Goal: Check status: Check status

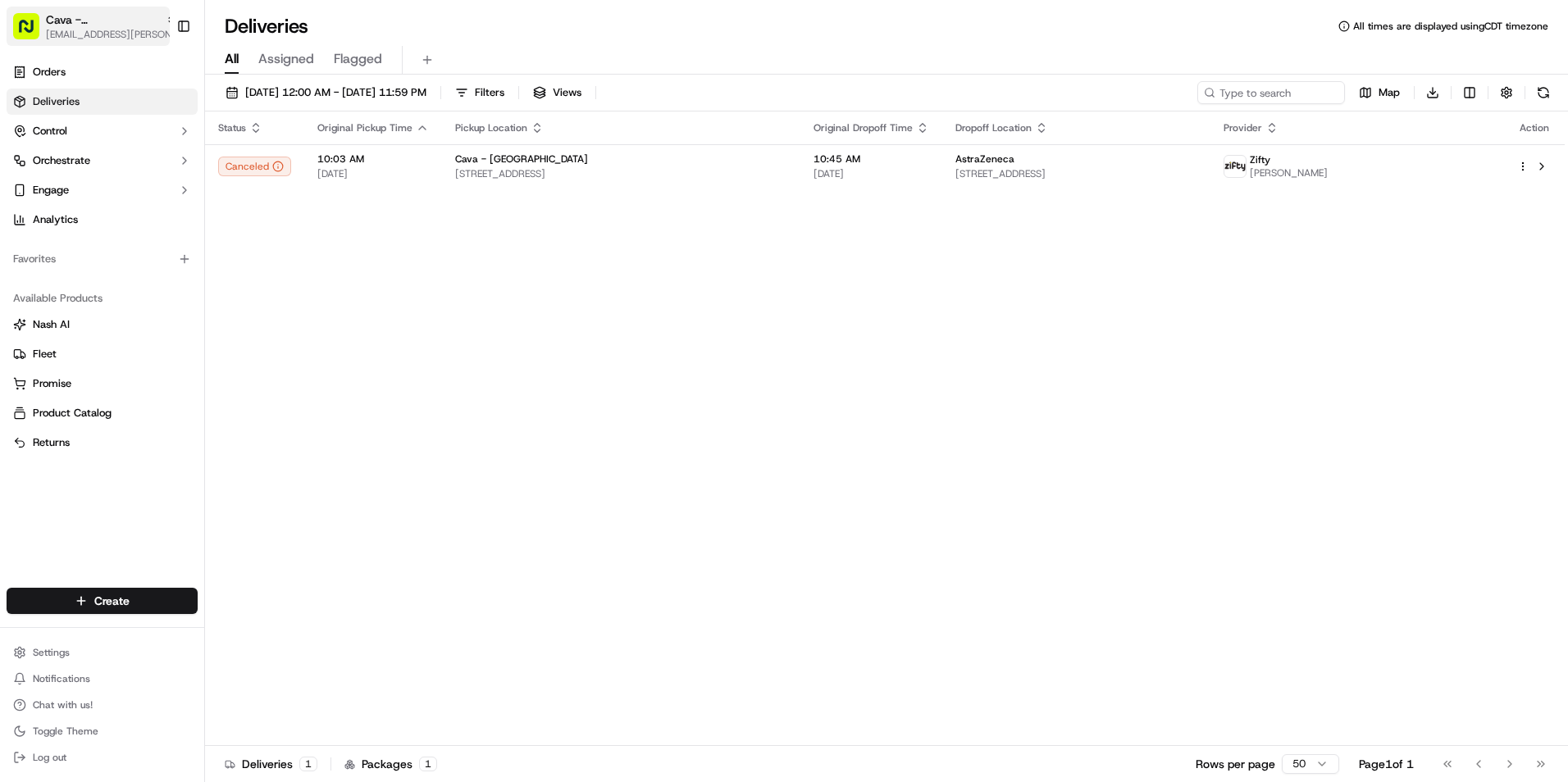
click at [118, 27] on span "Cava - [GEOGRAPHIC_DATA]" at bounding box center [102, 20] width 114 height 16
type input "ger"
click at [308, 91] on span "Cava - [GEOGRAPHIC_DATA]" at bounding box center [282, 85] width 144 height 15
click at [313, 89] on span "09/22/2025 12:00 AM - 09/22/2025 11:59 PM" at bounding box center [335, 92] width 181 height 15
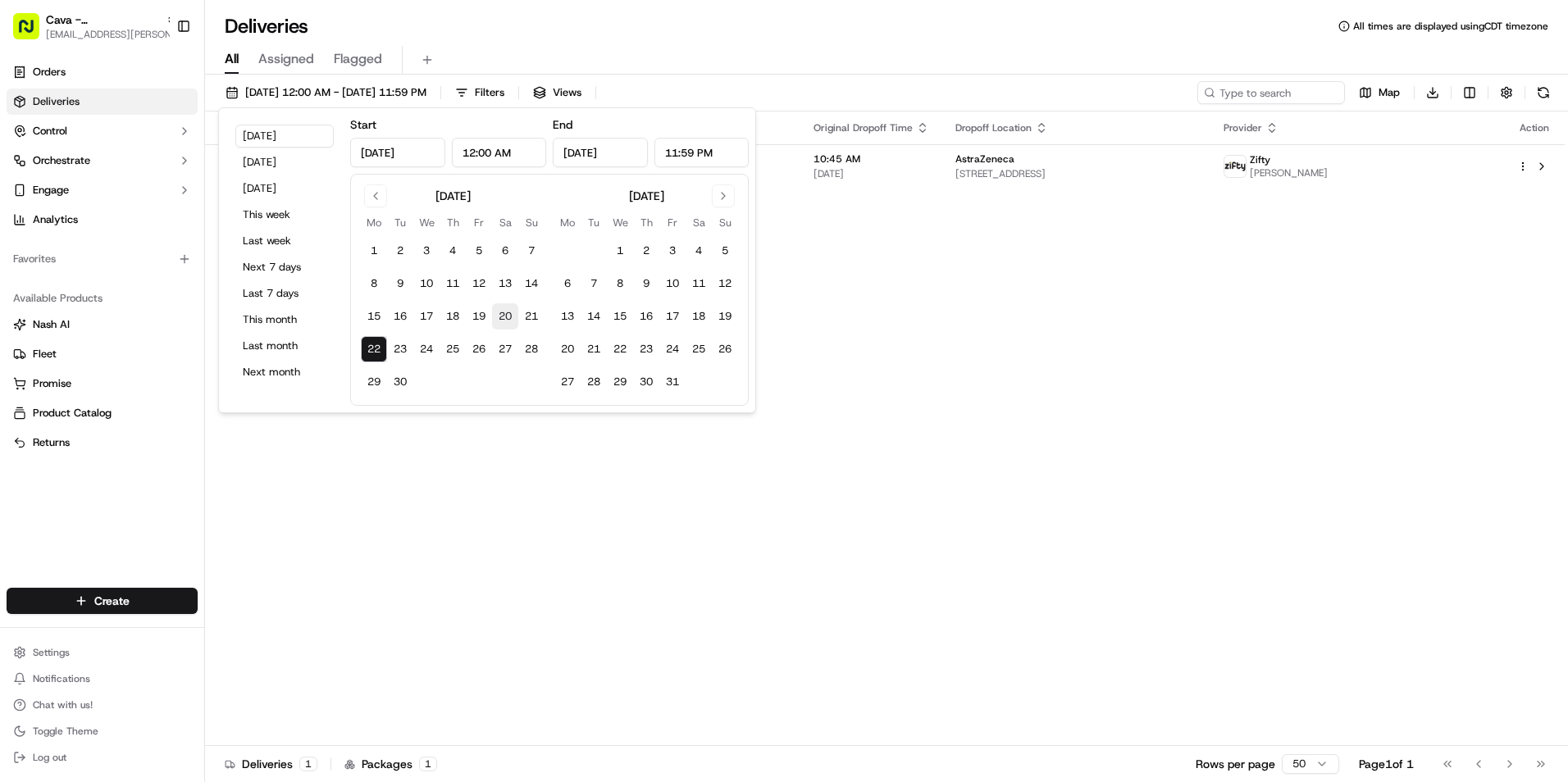
click at [500, 319] on button "20" at bounding box center [504, 315] width 26 height 26
type input "Sep 20, 2025"
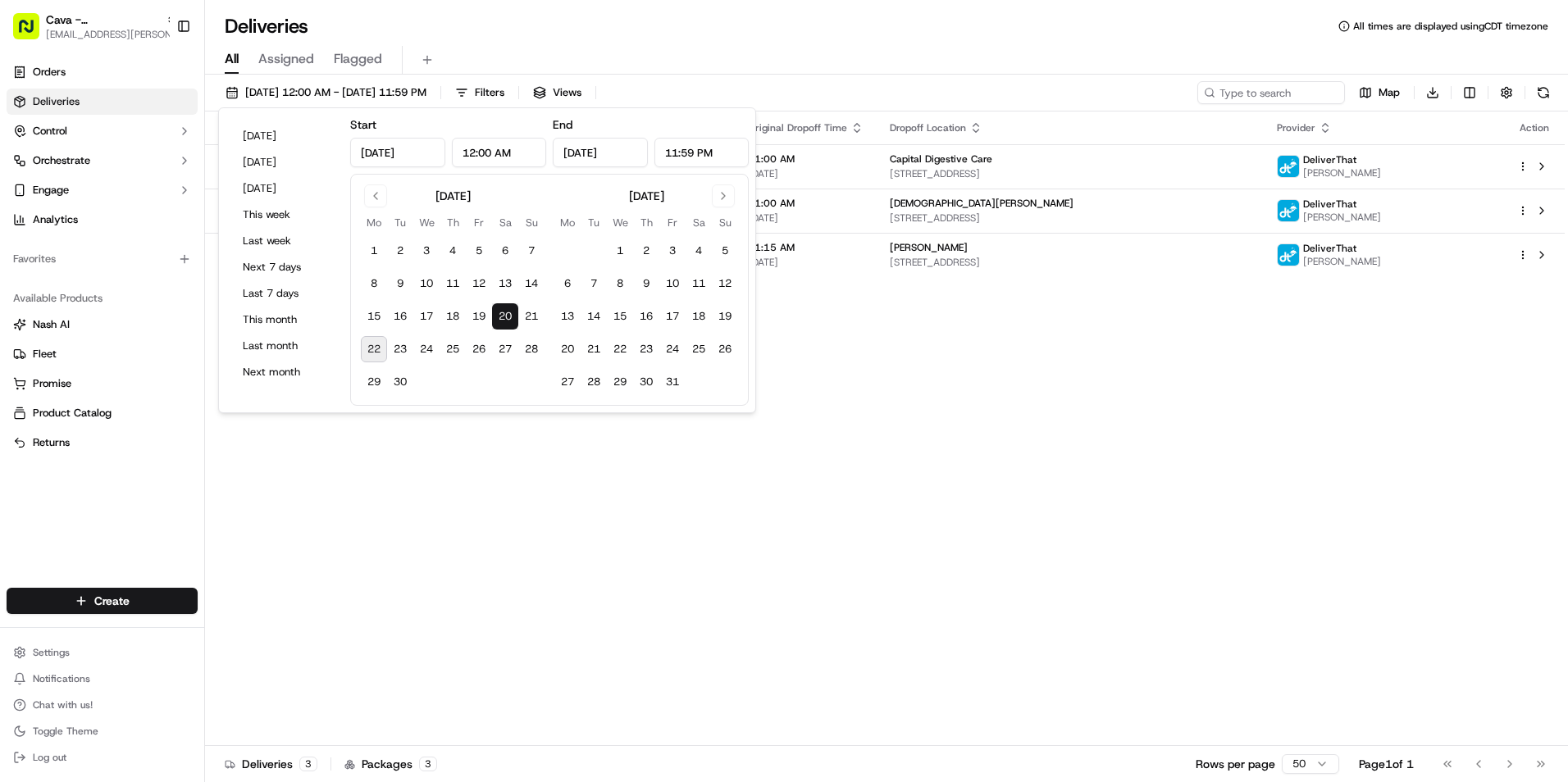
click at [948, 438] on div "Status Original Pickup Time Pickup Location Original Dropoff Time Dropoff Locat…" at bounding box center [884, 429] width 1360 height 635
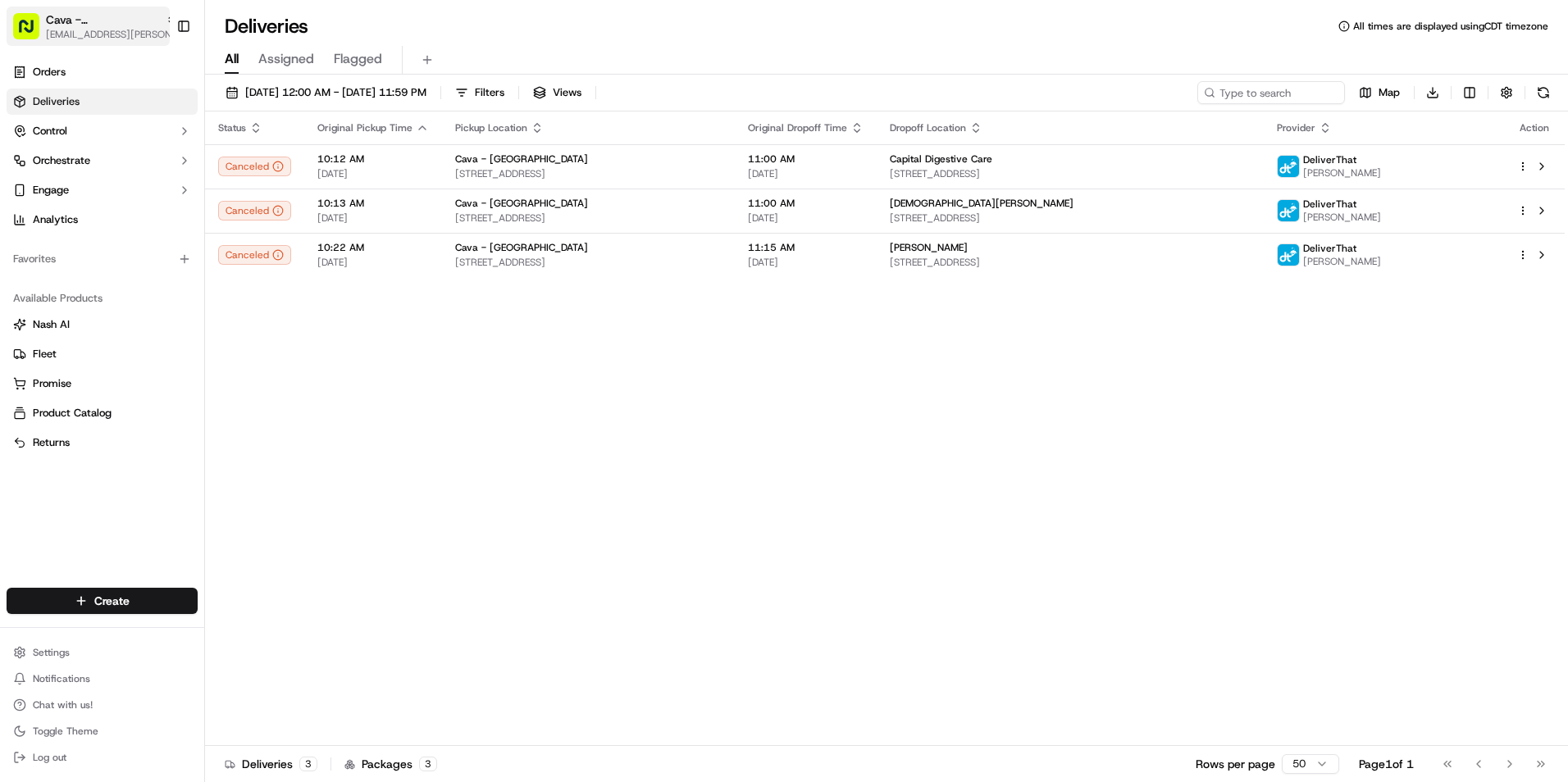
click at [145, 29] on span "[EMAIL_ADDRESS][PERSON_NAME][DOMAIN_NAME]" at bounding box center [111, 34] width 131 height 13
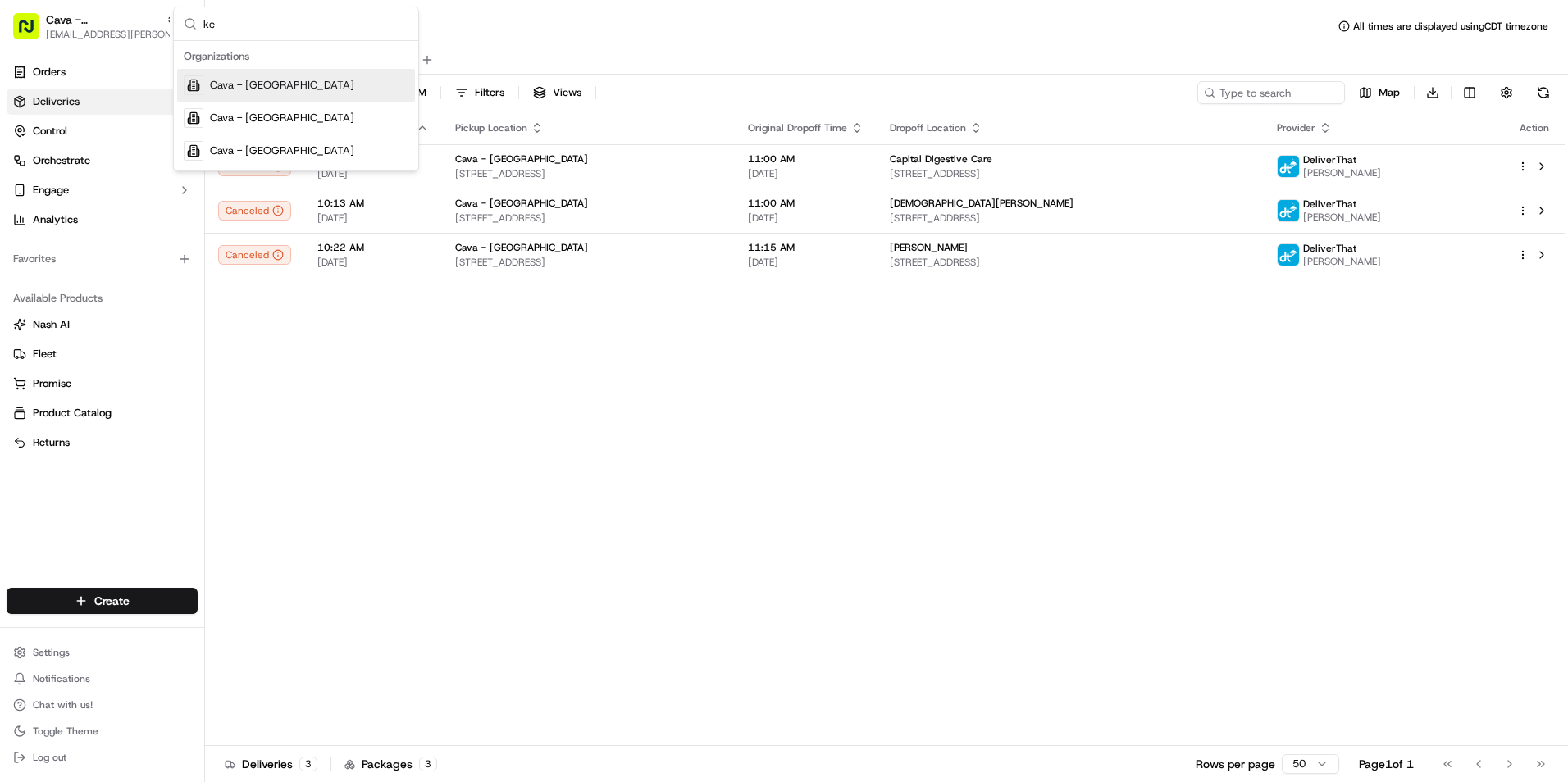
type input "k"
type input "al"
click at [299, 80] on div "Cava - [GEOGRAPHIC_DATA]" at bounding box center [296, 85] width 238 height 33
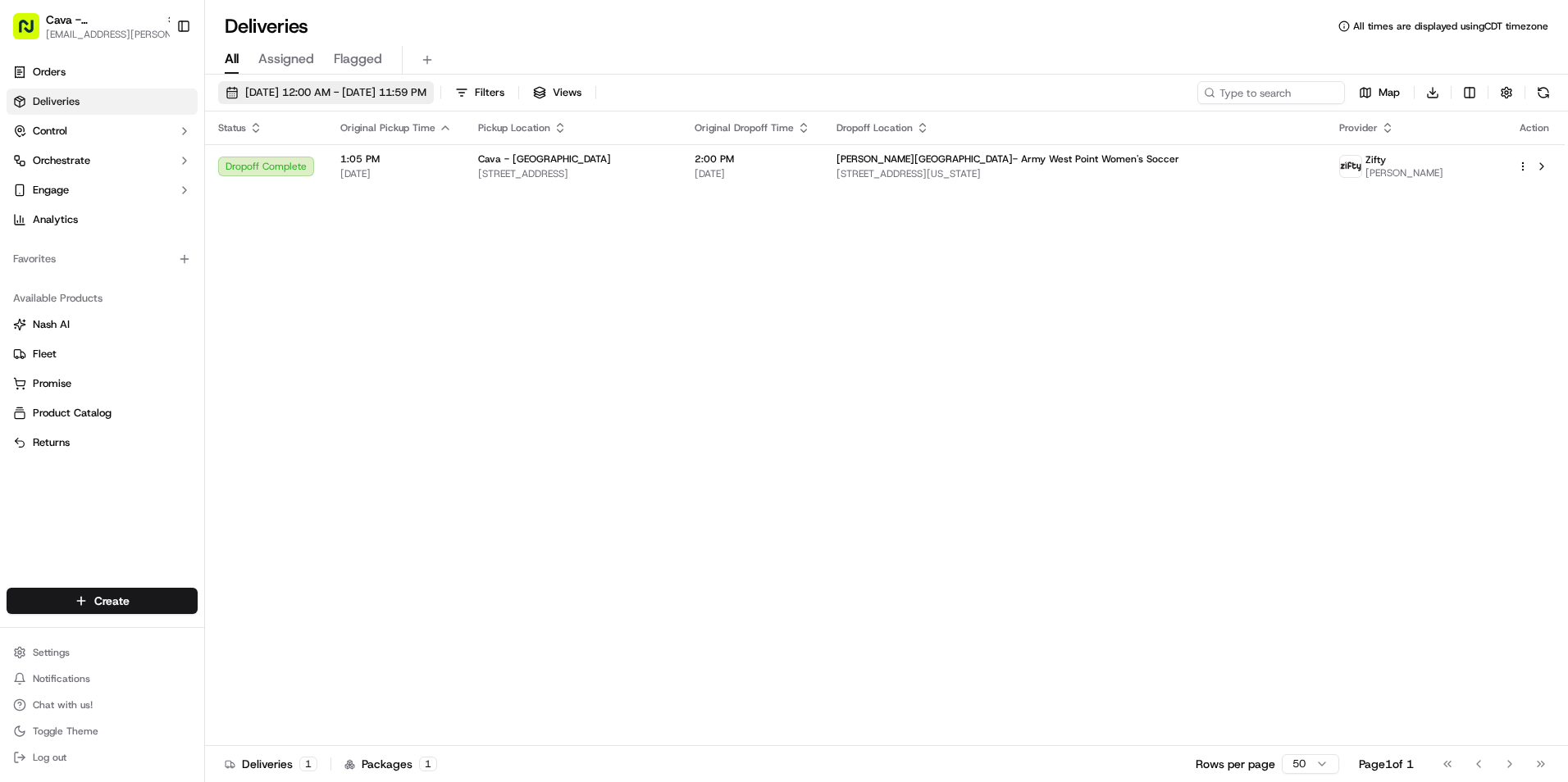
click at [312, 86] on span "09/20/2025 12:00 AM - 09/20/2025 11:59 PM" at bounding box center [335, 92] width 181 height 15
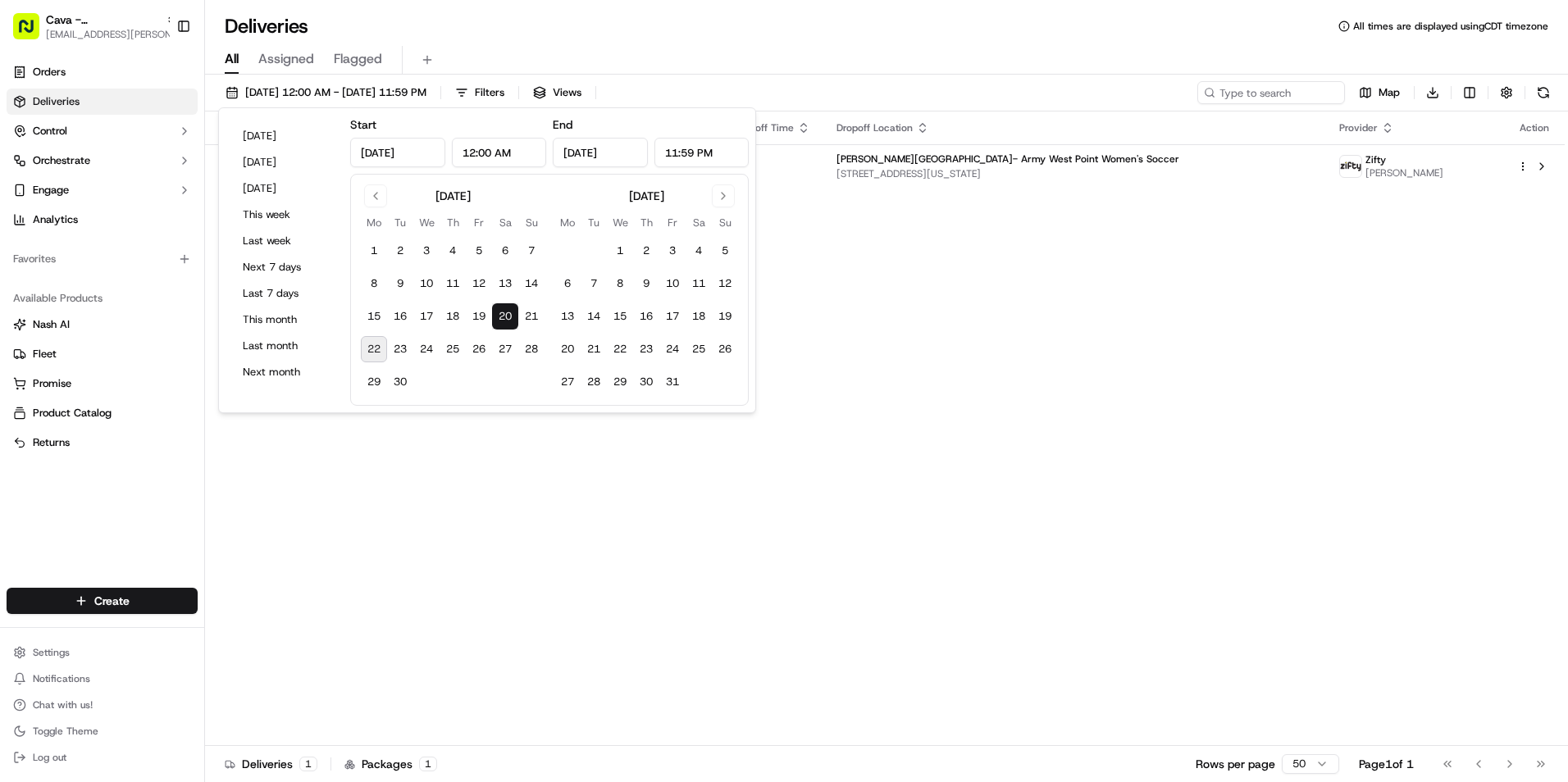
click at [636, 707] on div "Status Original Pickup Time Pickup Location Original Dropoff Time Dropoff Locat…" at bounding box center [884, 429] width 1360 height 635
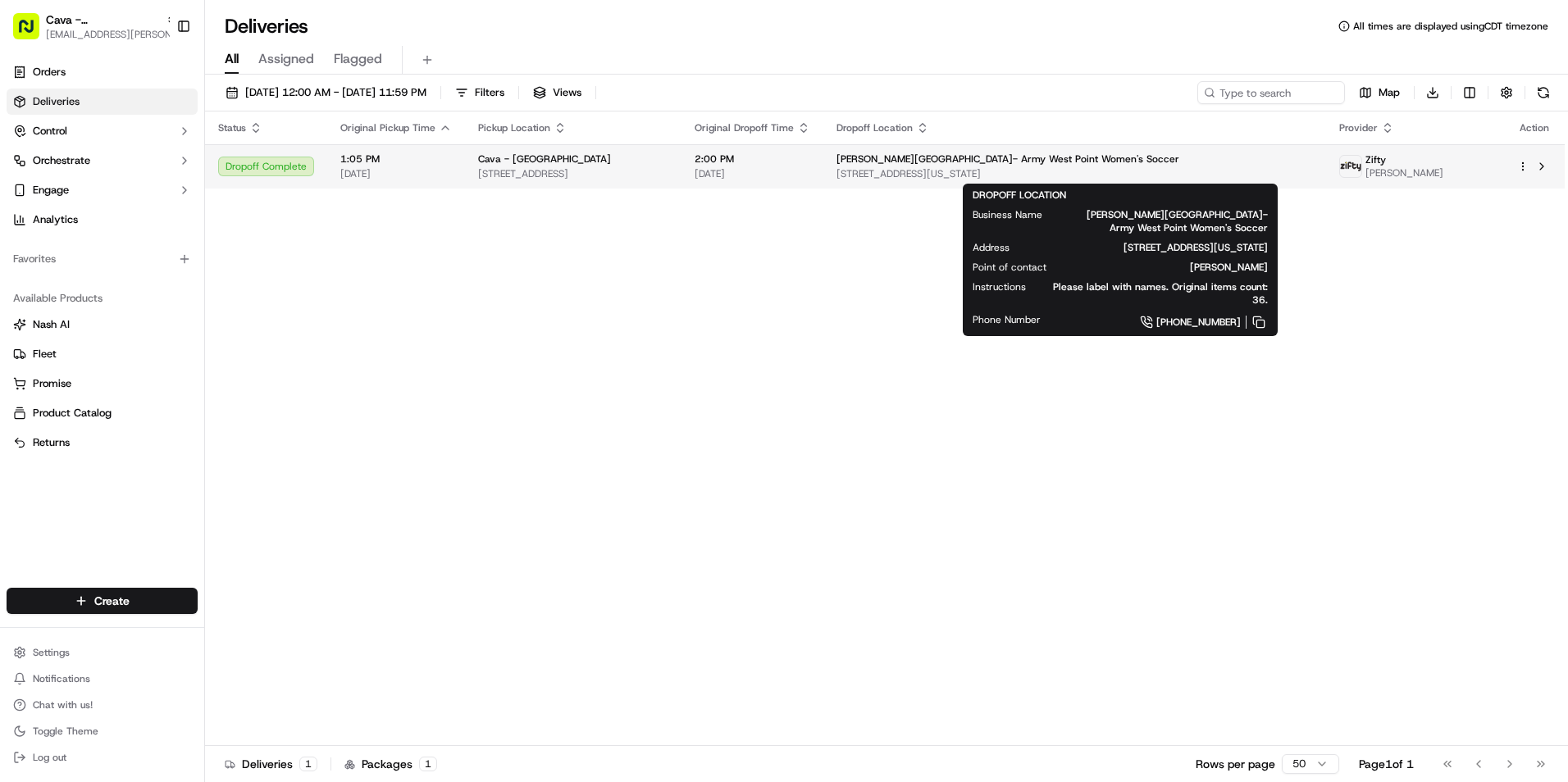
click at [982, 166] on div "Reeves Athletic Complex- Army West Point Women's Soccer 3701-3799 University Av…" at bounding box center [1075, 166] width 476 height 28
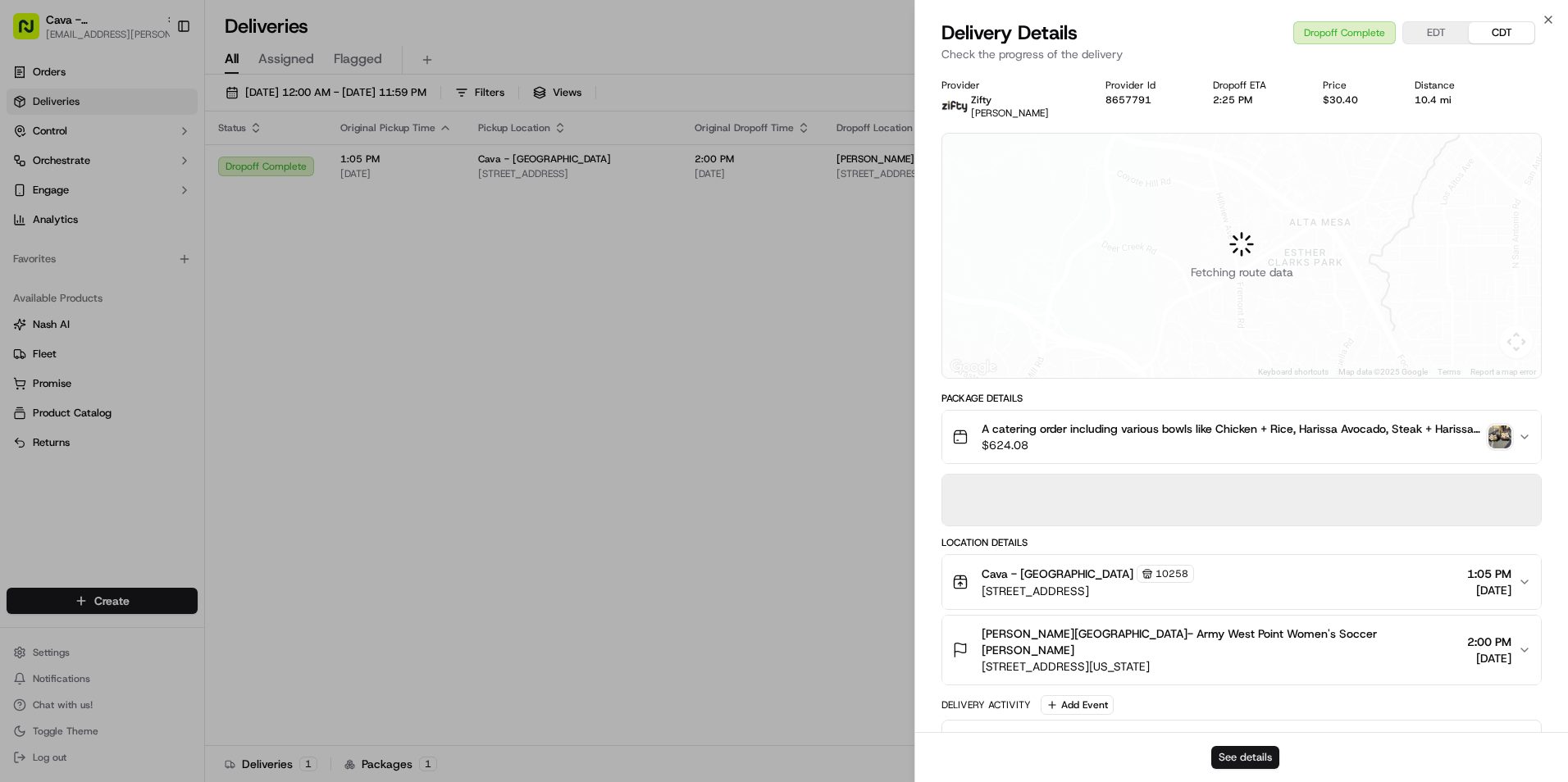
click at [1238, 762] on button "See details" at bounding box center [1245, 758] width 68 height 23
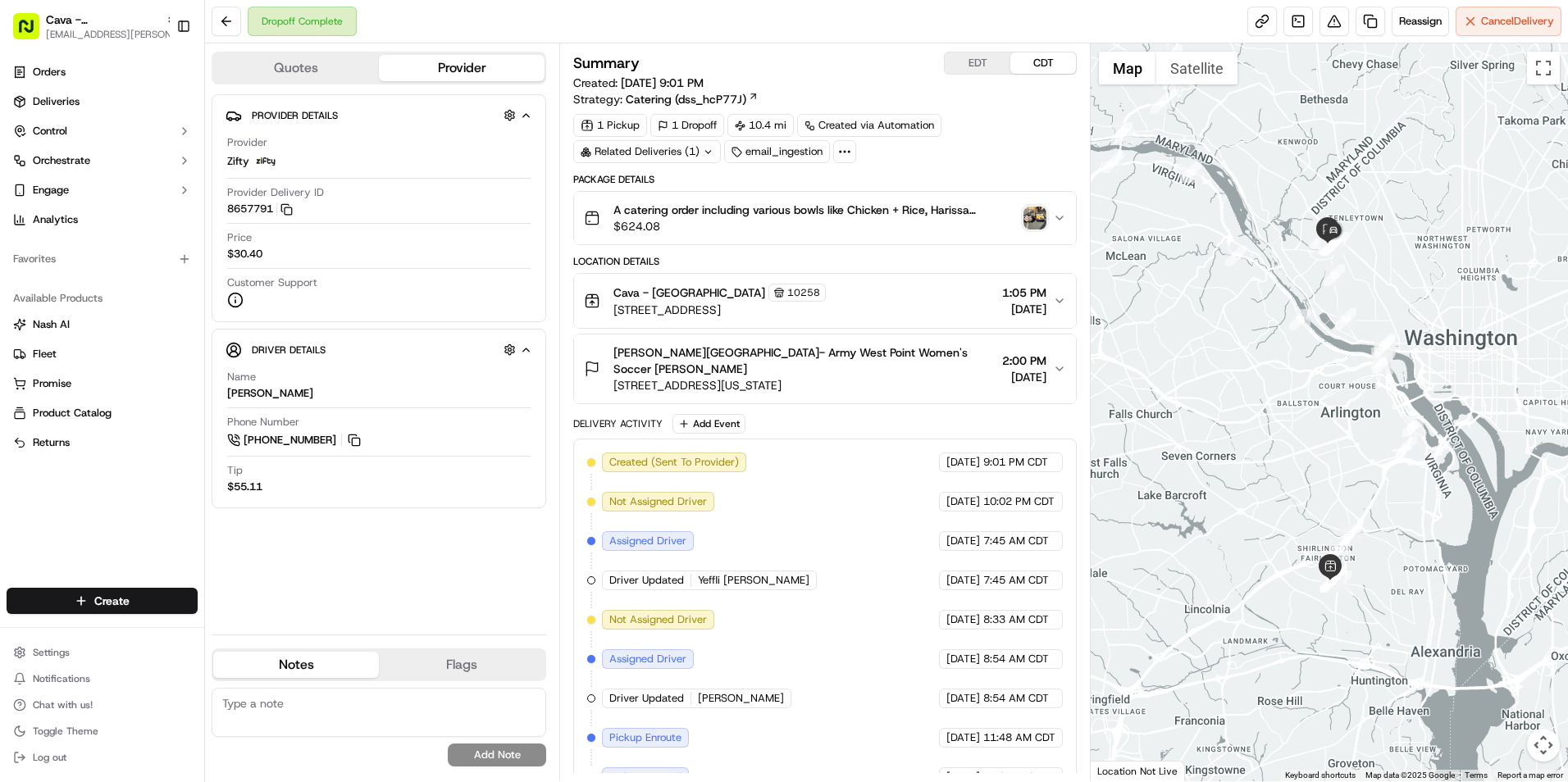
click at [980, 55] on button "EDT" at bounding box center [977, 63] width 65 height 21
click at [139, 21] on span "Cava - [GEOGRAPHIC_DATA]" at bounding box center [102, 20] width 114 height 16
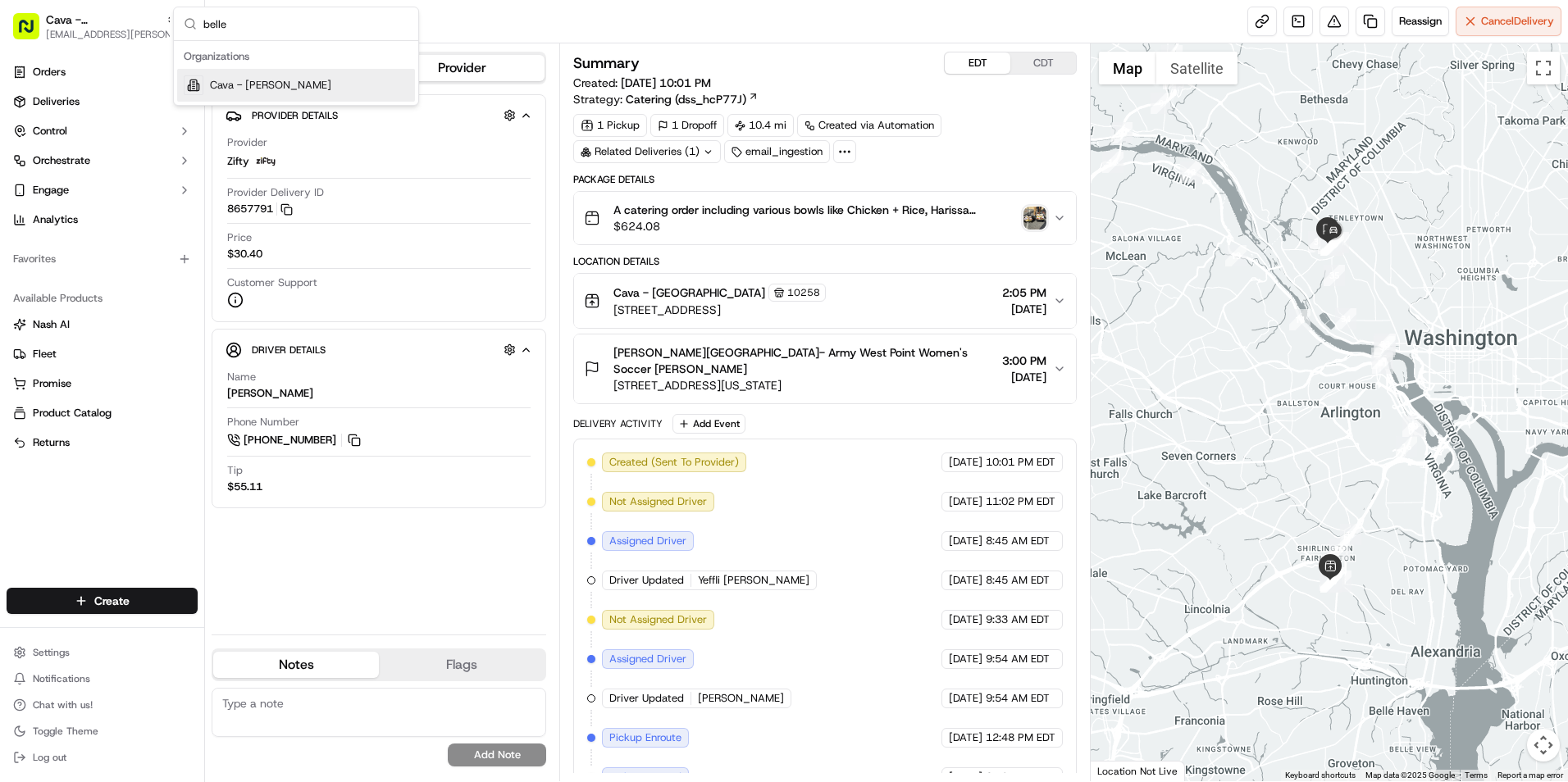
type input "belle"
click at [244, 84] on span "Cava - [PERSON_NAME]" at bounding box center [271, 85] width 122 height 15
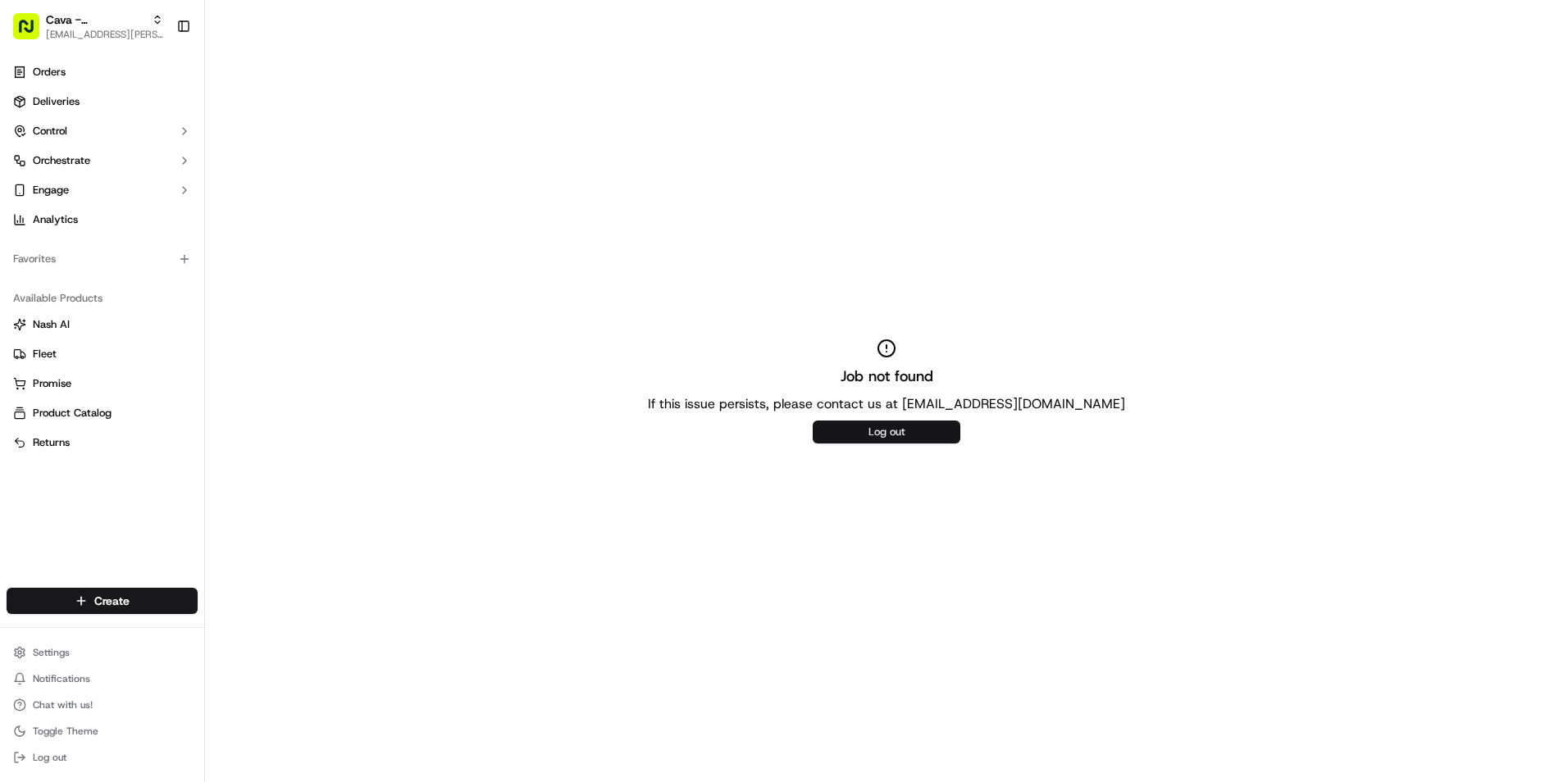
click at [858, 425] on button "Log out" at bounding box center [886, 433] width 148 height 23
